Goal: Find specific page/section: Find specific page/section

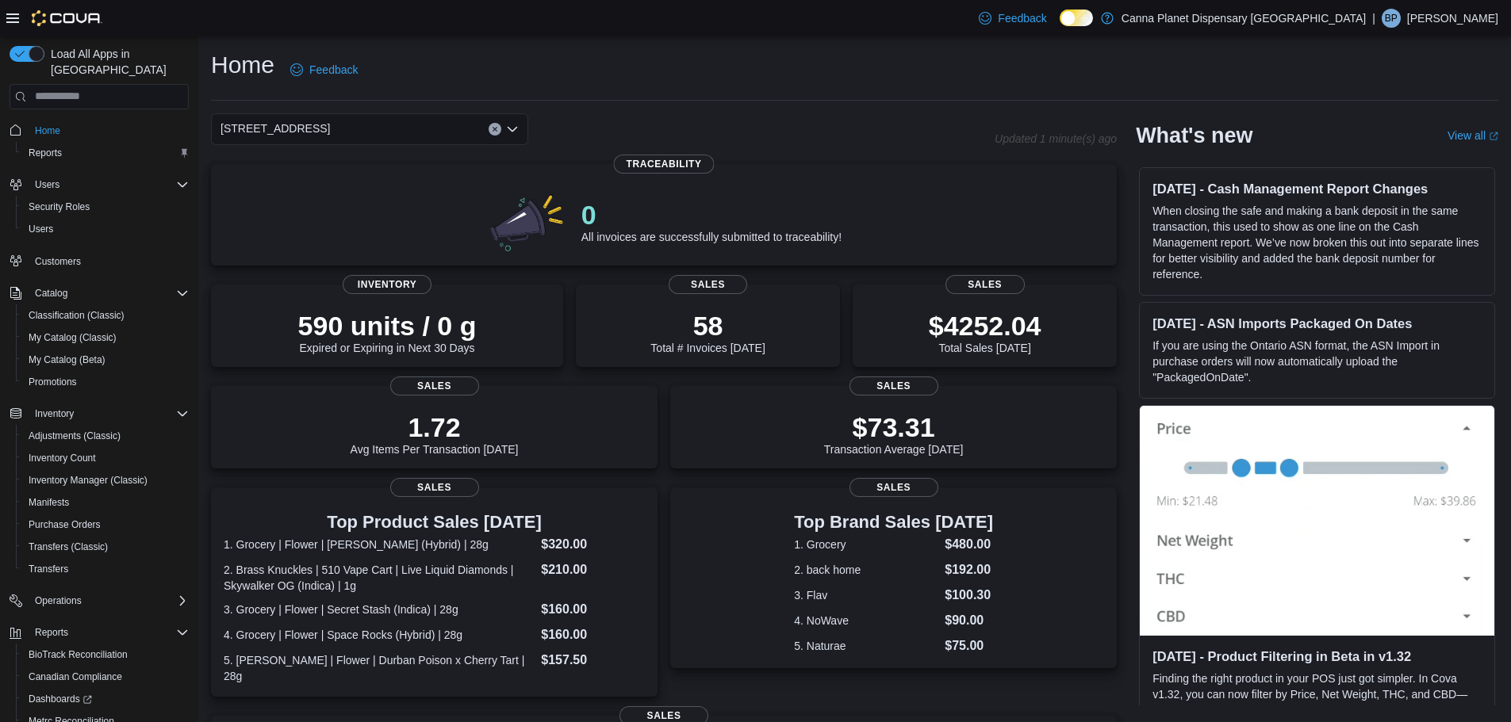
drag, startPoint x: 580, startPoint y: 65, endPoint x: 573, endPoint y: 77, distance: 14.3
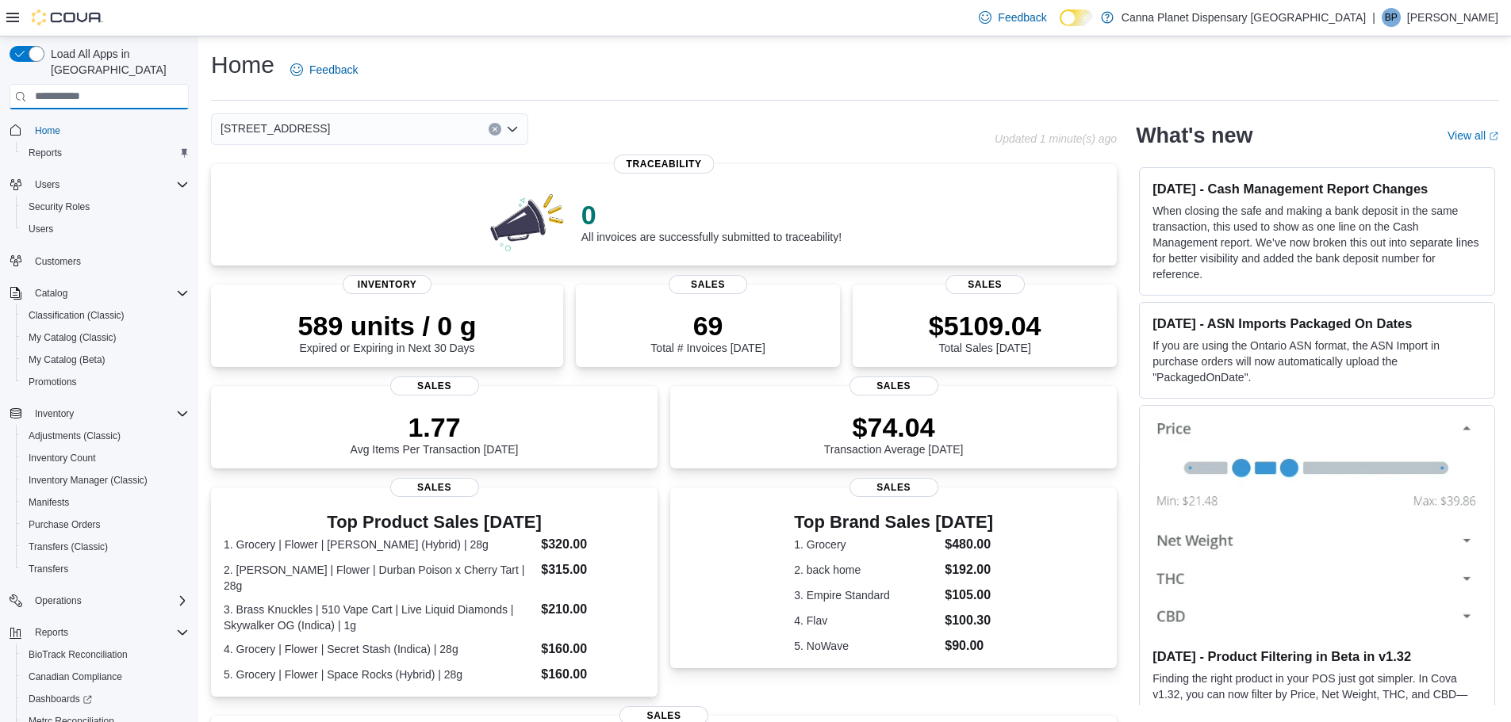
click at [140, 84] on input "search" at bounding box center [99, 96] width 179 height 25
click at [691, 113] on div "[STREET_ADDRESS]" at bounding box center [602, 129] width 783 height 32
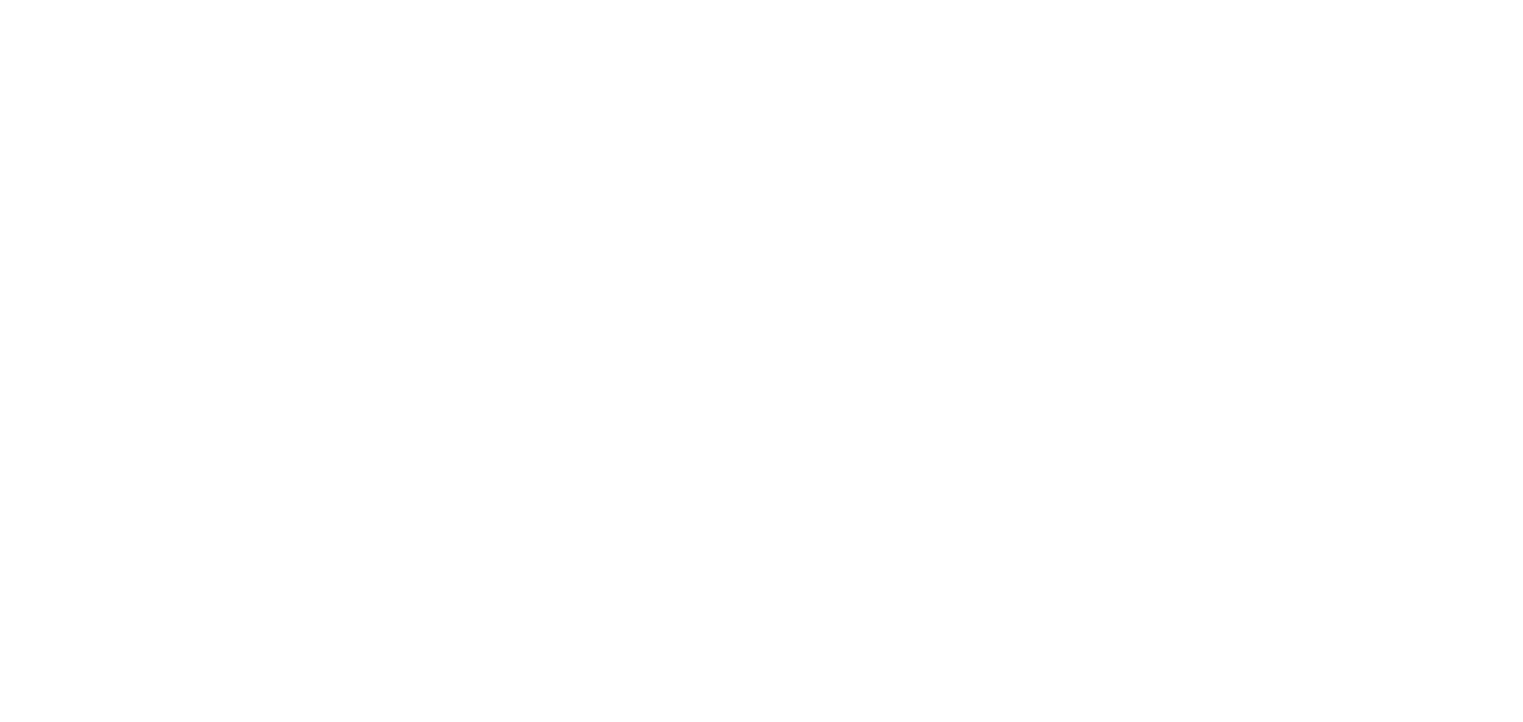
click at [1182, 6] on html at bounding box center [761, 3] width 1523 height 6
